Goal: Find specific page/section: Find specific page/section

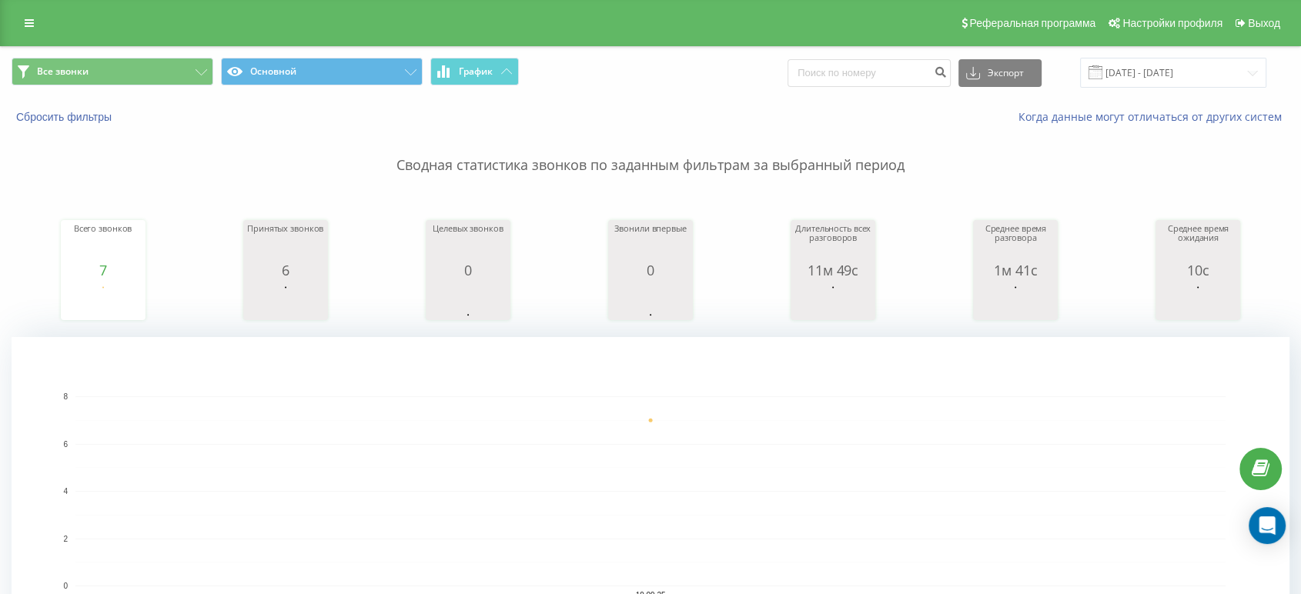
drag, startPoint x: 0, startPoint y: 0, endPoint x: 105, endPoint y: 19, distance: 106.4
drag, startPoint x: 105, startPoint y: 19, endPoint x: 90, endPoint y: 19, distance: 14.6
click at [90, 19] on div "Реферальная программа Настройки профиля Выход" at bounding box center [650, 23] width 1301 height 46
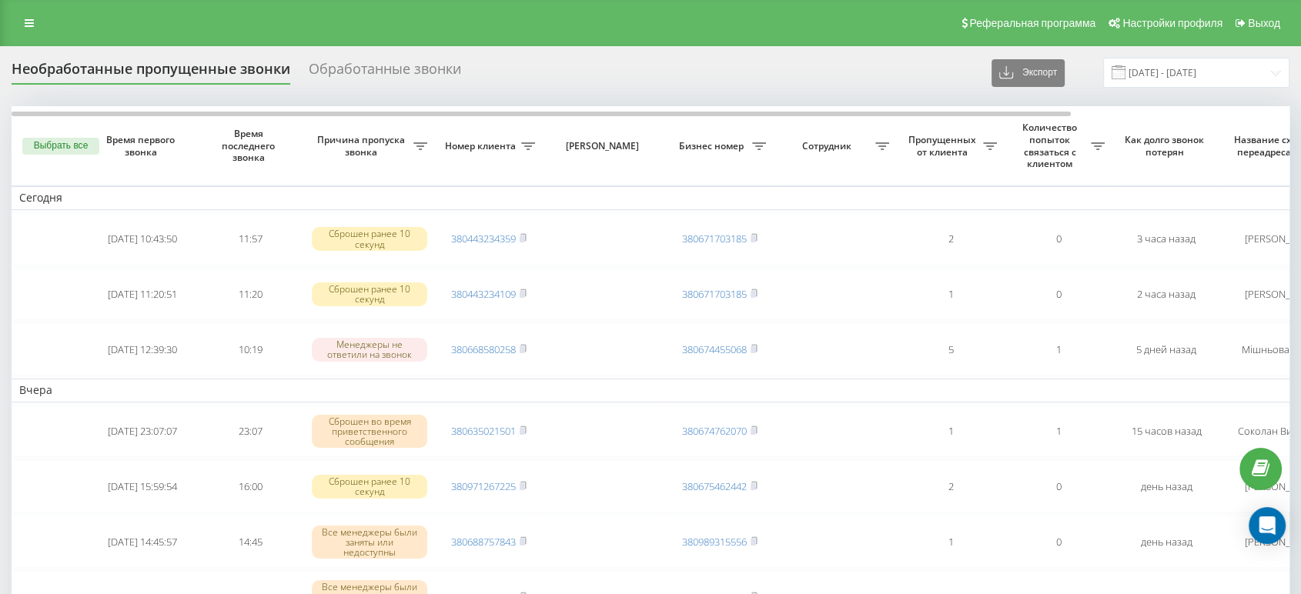
drag, startPoint x: 770, startPoint y: 27, endPoint x: 559, endPoint y: 27, distance: 210.9
drag, startPoint x: 559, startPoint y: 27, endPoint x: 403, endPoint y: 17, distance: 155.8
drag, startPoint x: 403, startPoint y: 17, endPoint x: 274, endPoint y: 19, distance: 129.3
drag, startPoint x: 274, startPoint y: 19, endPoint x: 250, endPoint y: 17, distance: 24.0
click at [251, 18] on div "Реферальная программа Настройки профиля Выход" at bounding box center [650, 23] width 1301 height 46
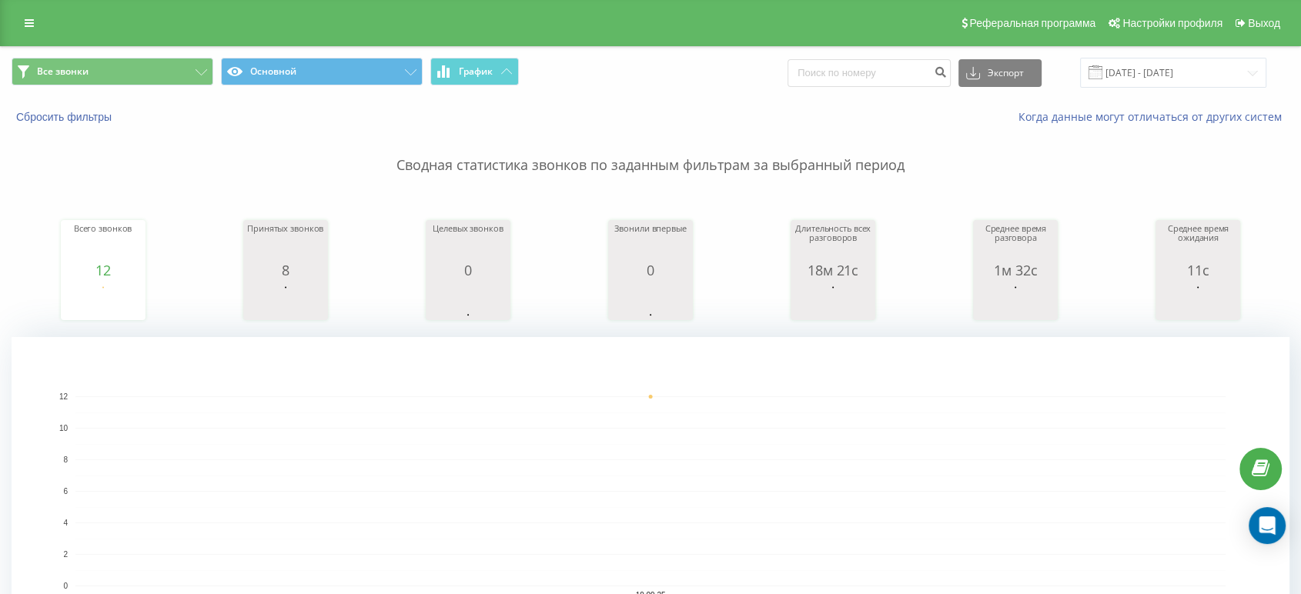
click at [651, 5] on div "Реферальная программа Настройки профиля Выход" at bounding box center [650, 23] width 1301 height 46
drag, startPoint x: 839, startPoint y: 8, endPoint x: 764, endPoint y: 55, distance: 88.2
drag, startPoint x: 764, startPoint y: 55, endPoint x: 753, endPoint y: 89, distance: 35.8
drag, startPoint x: 753, startPoint y: 89, endPoint x: 630, endPoint y: 93, distance: 123.2
click at [630, 93] on div "Все звонки Основной График Экспорт .csv .xls .xlsx 19.09.2025 - 19.09.2025" at bounding box center [650, 73] width 1299 height 52
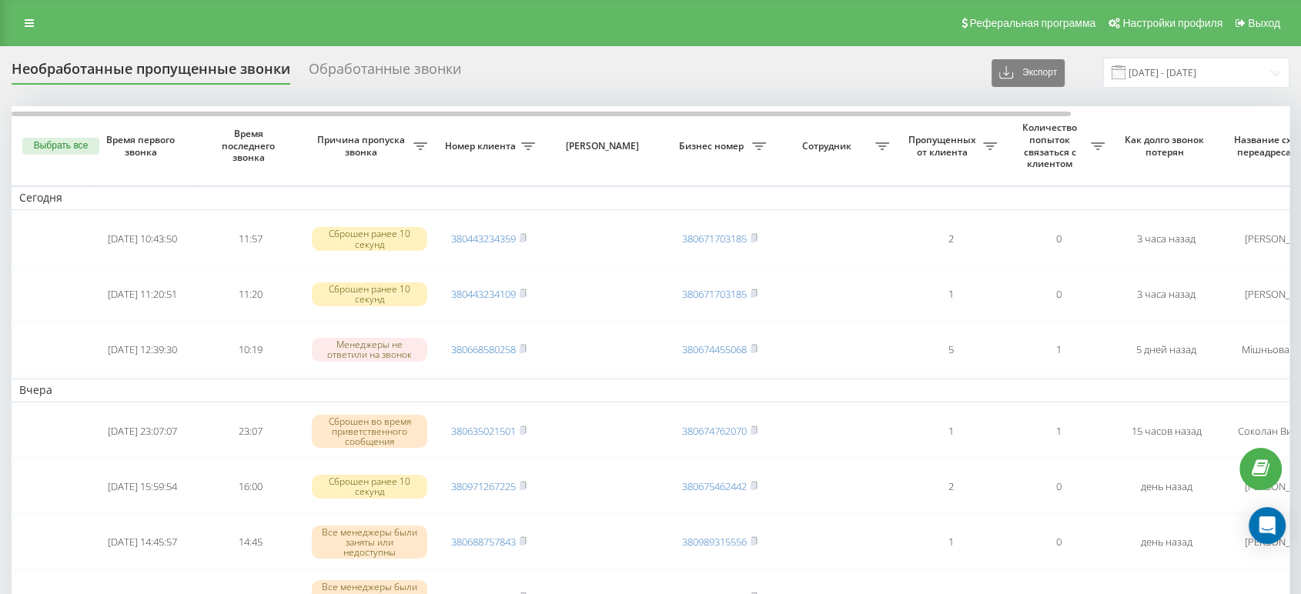
drag, startPoint x: 723, startPoint y: 22, endPoint x: 701, endPoint y: 22, distance: 21.6
click at [694, 22] on div "Реферальная программа Настройки профиля Выход" at bounding box center [650, 23] width 1301 height 46
